Goal: Information Seeking & Learning: Learn about a topic

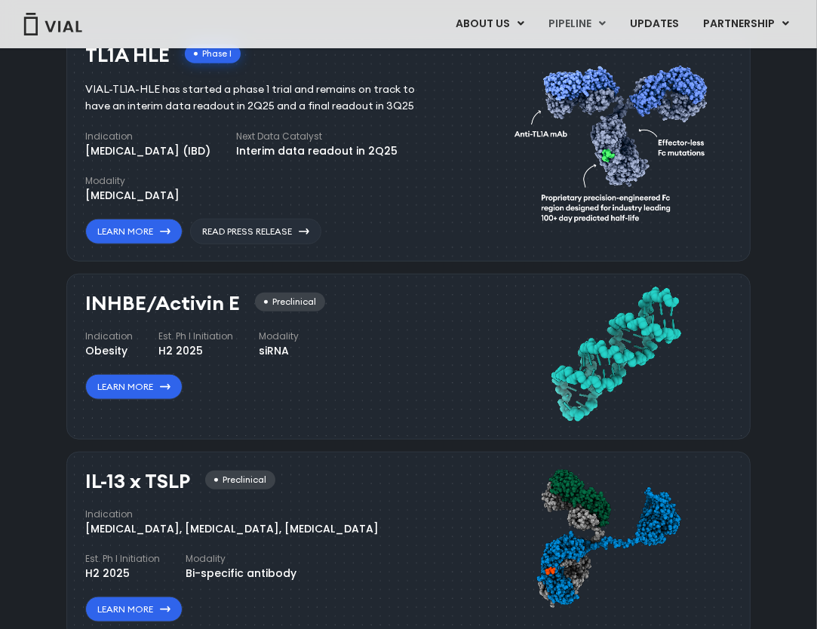
scroll to position [1084, 0]
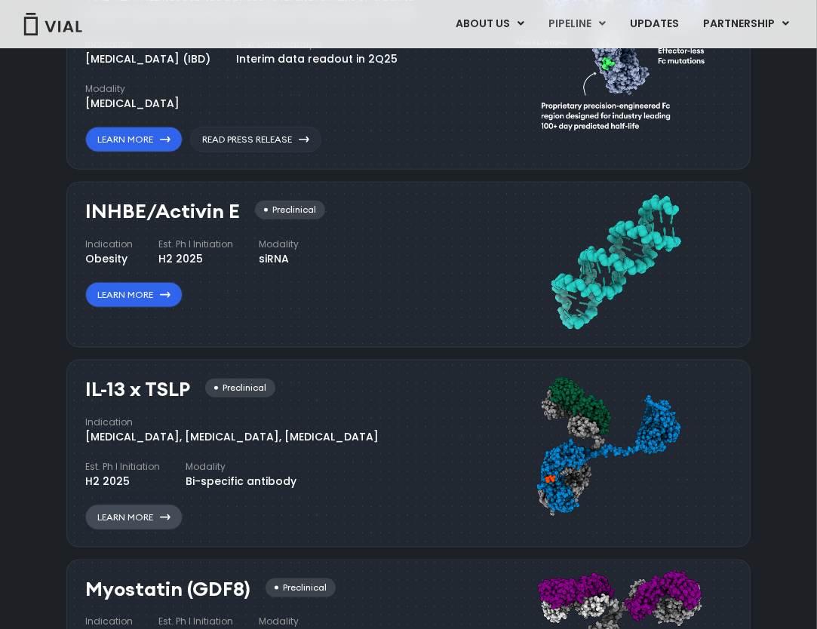
click at [130, 514] on link "Learn More" at bounding box center [133, 518] width 97 height 26
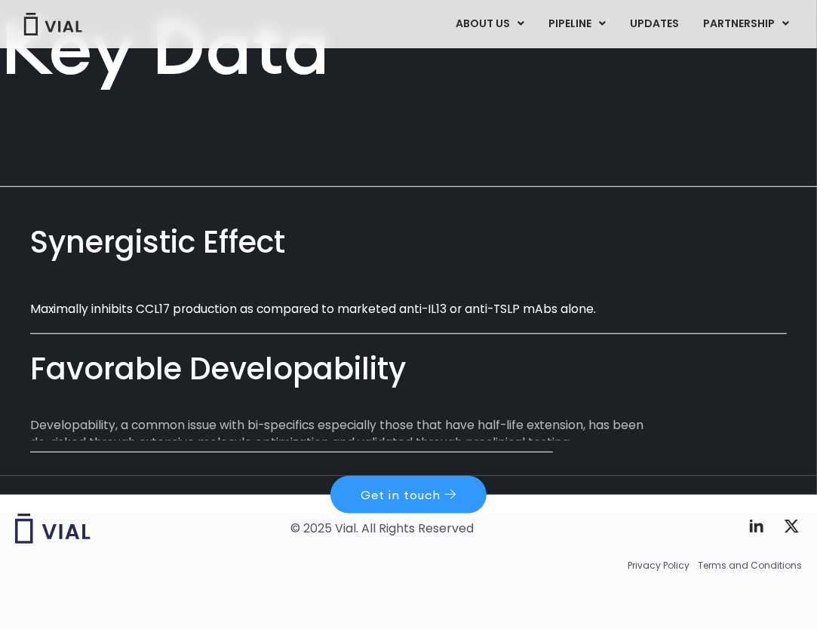
scroll to position [723, 0]
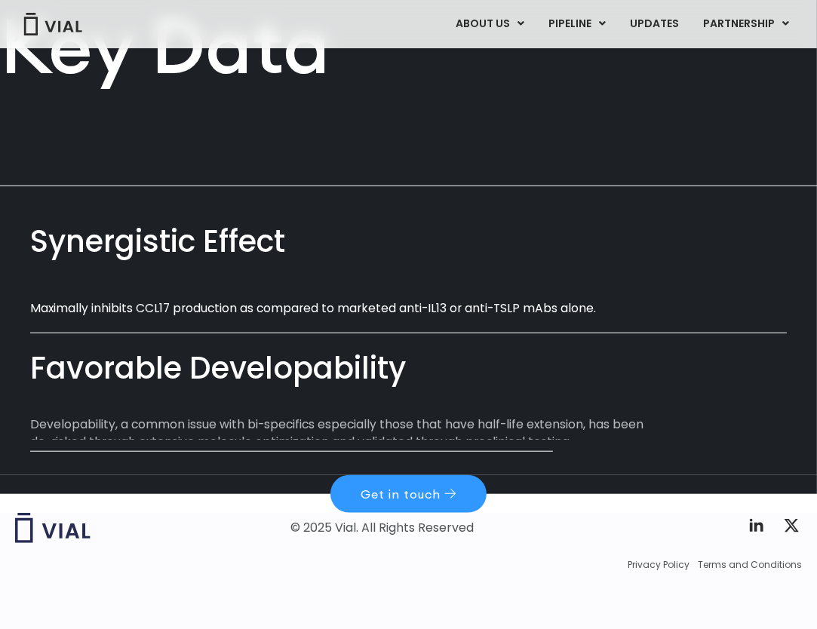
click at [342, 362] on div "Favorable Developability" at bounding box center [408, 369] width 757 height 43
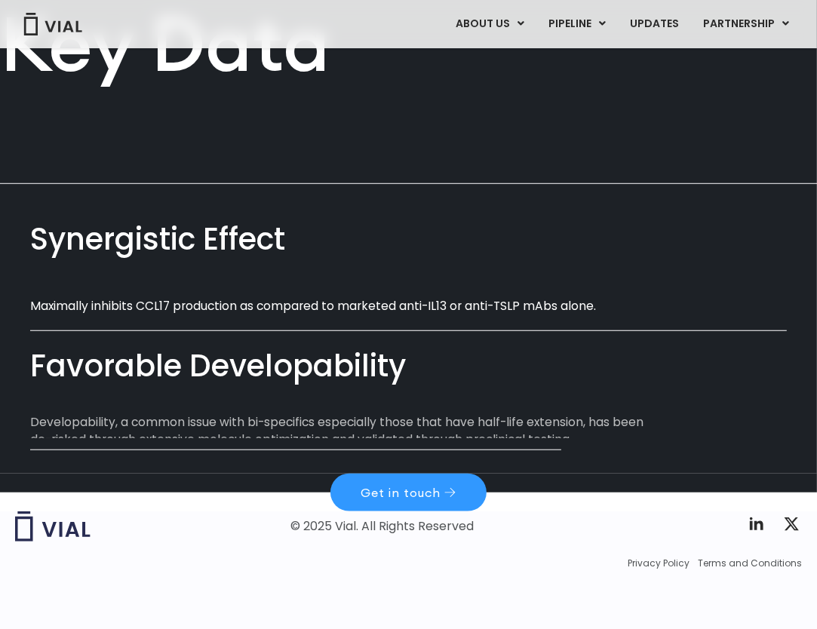
scroll to position [726, 0]
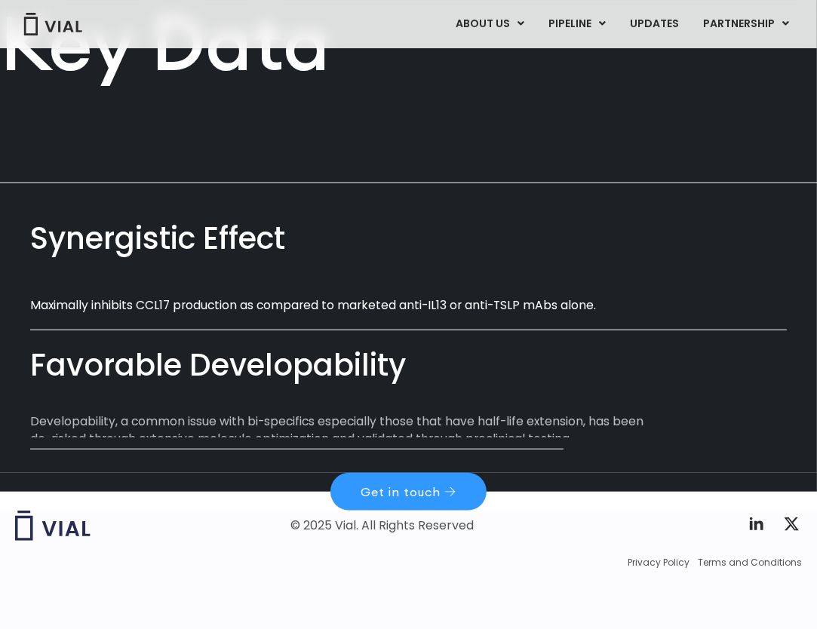
click at [203, 373] on div "Favorable Developability" at bounding box center [408, 365] width 757 height 43
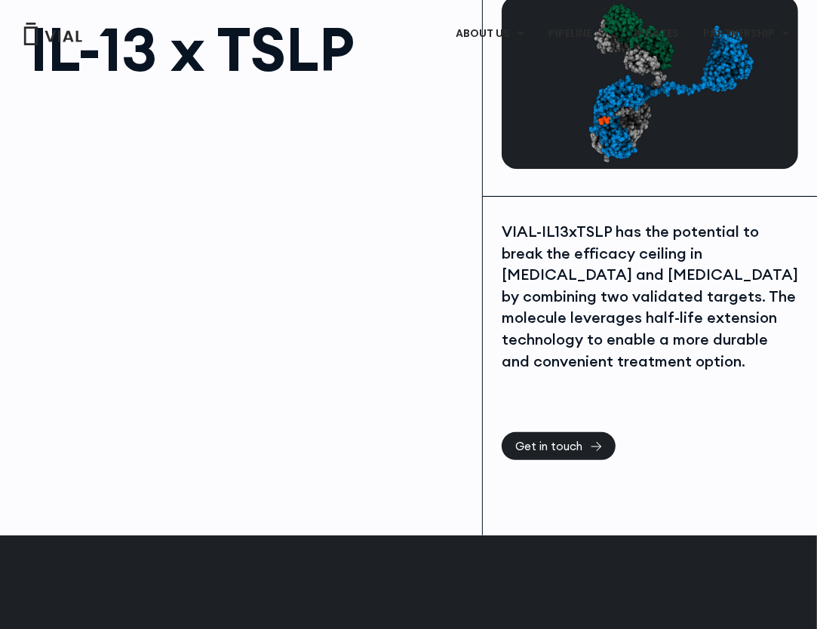
scroll to position [0, 0]
